Goal: Task Accomplishment & Management: Manage account settings

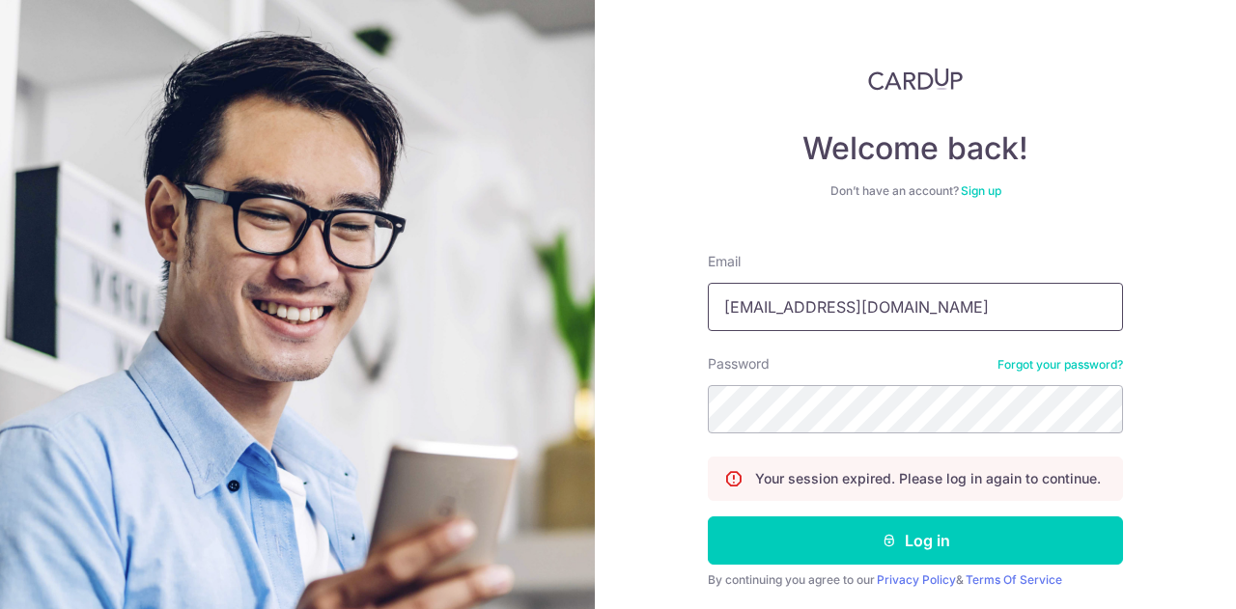
type input "[EMAIL_ADDRESS][DOMAIN_NAME]"
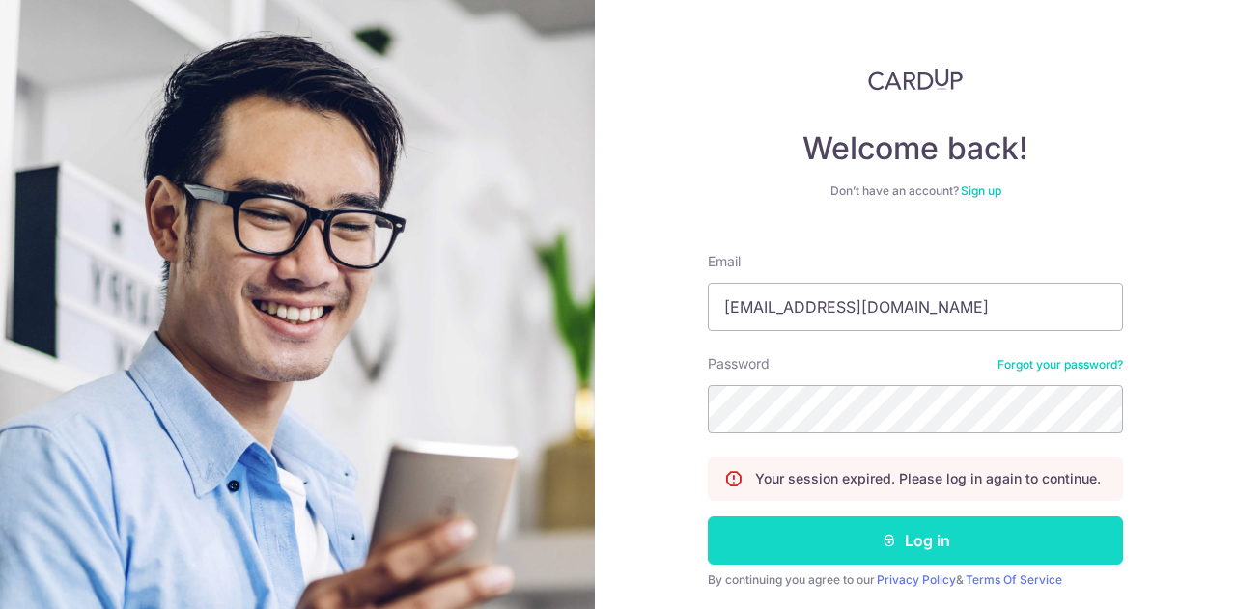
click at [921, 546] on button "Log in" at bounding box center [915, 541] width 415 height 48
